Goal: Use online tool/utility: Utilize a website feature to perform a specific function

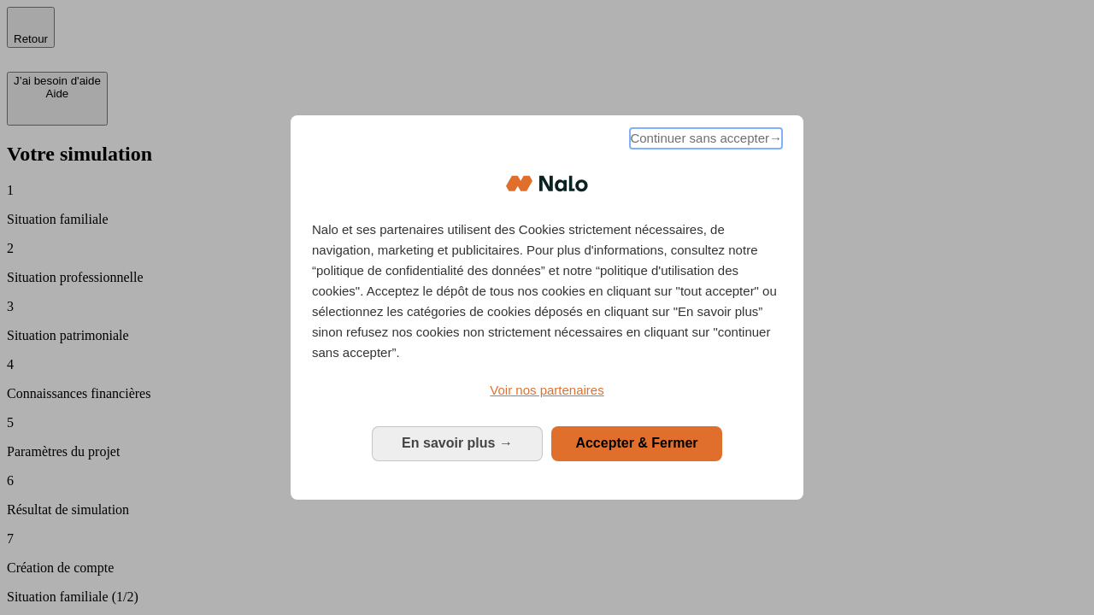
click at [704, 141] on span "Continuer sans accepter →" at bounding box center [706, 138] width 152 height 21
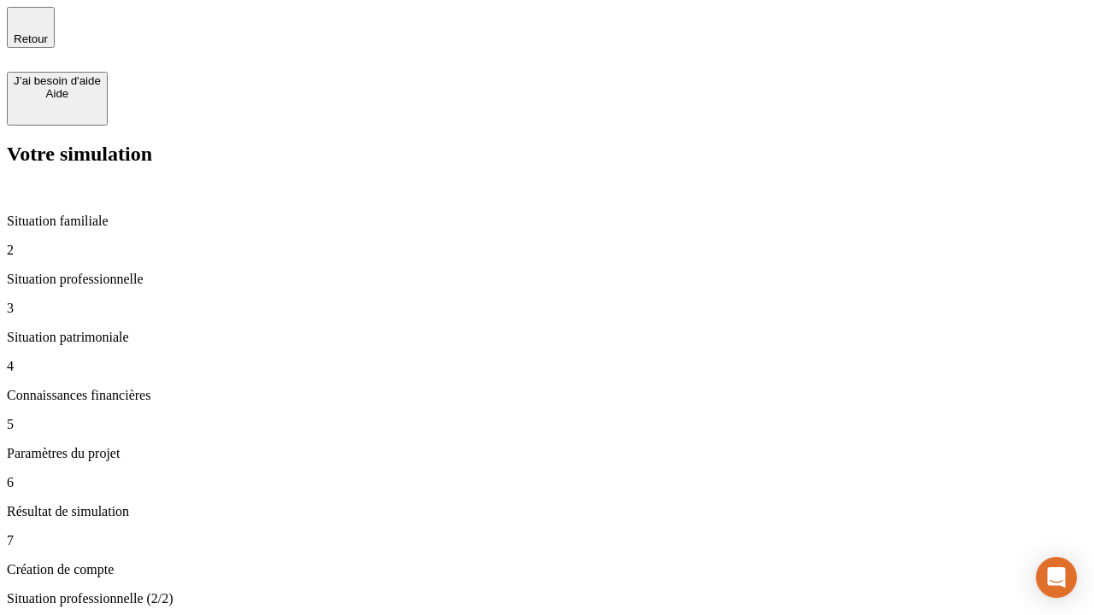
type input "30 000"
type input "1 000"
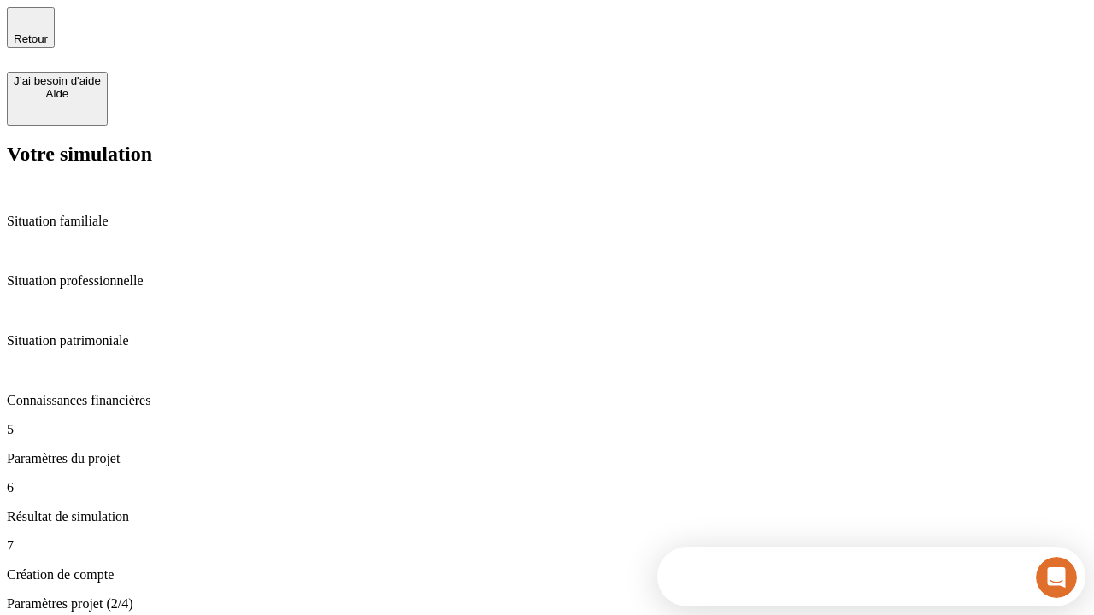
type input "40"
type input "200 000"
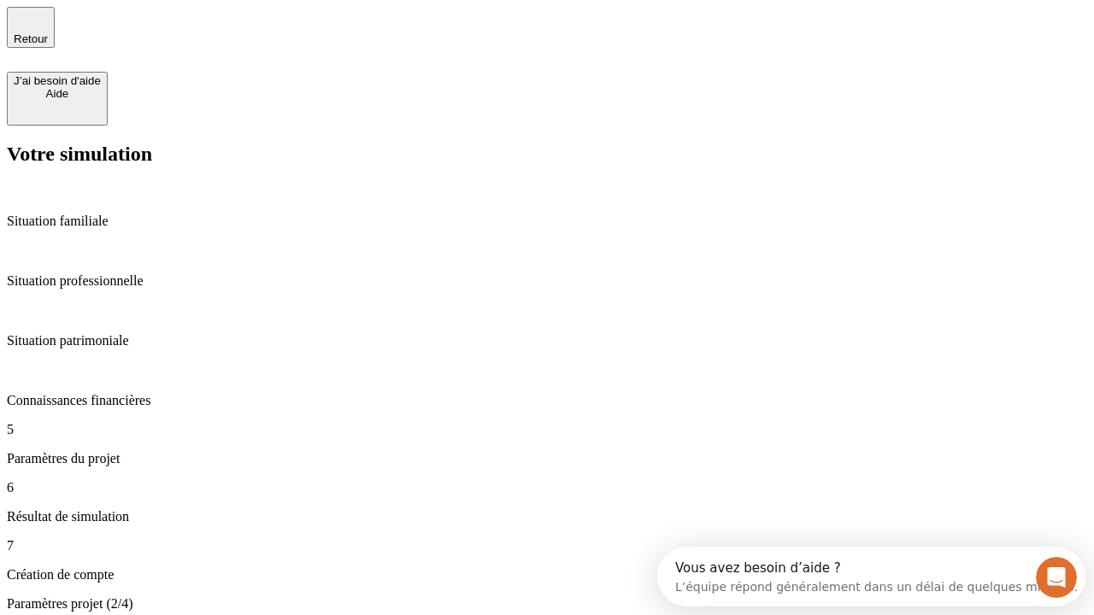
type input "640"
